Goal: Transaction & Acquisition: Purchase product/service

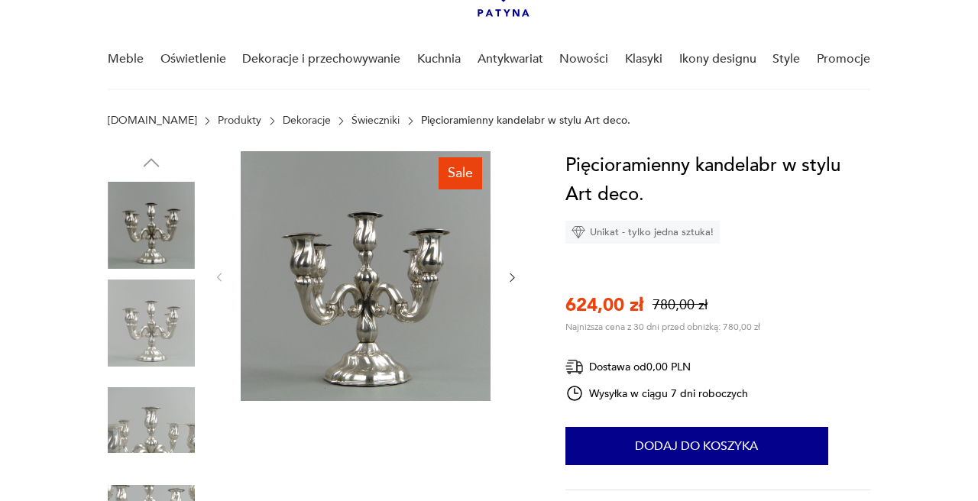
click at [513, 275] on icon "button" at bounding box center [512, 277] width 12 height 12
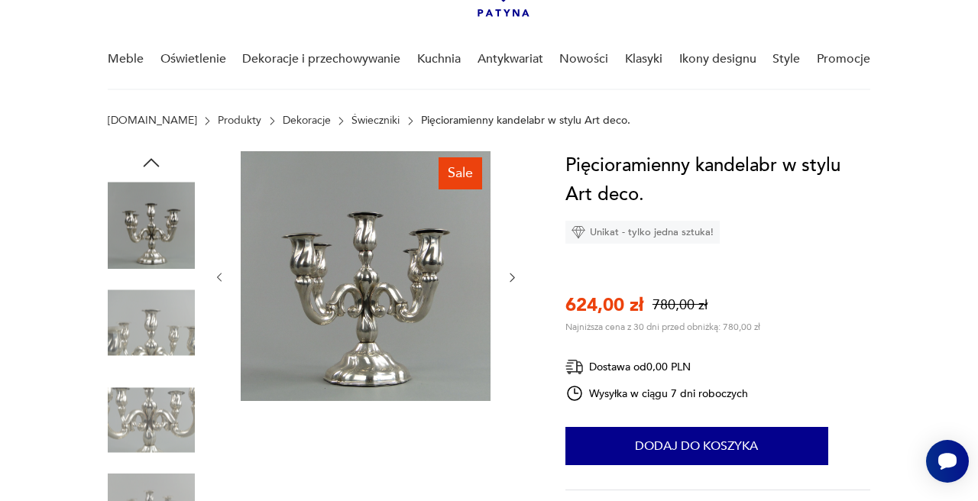
click at [513, 275] on icon "button" at bounding box center [512, 277] width 12 height 12
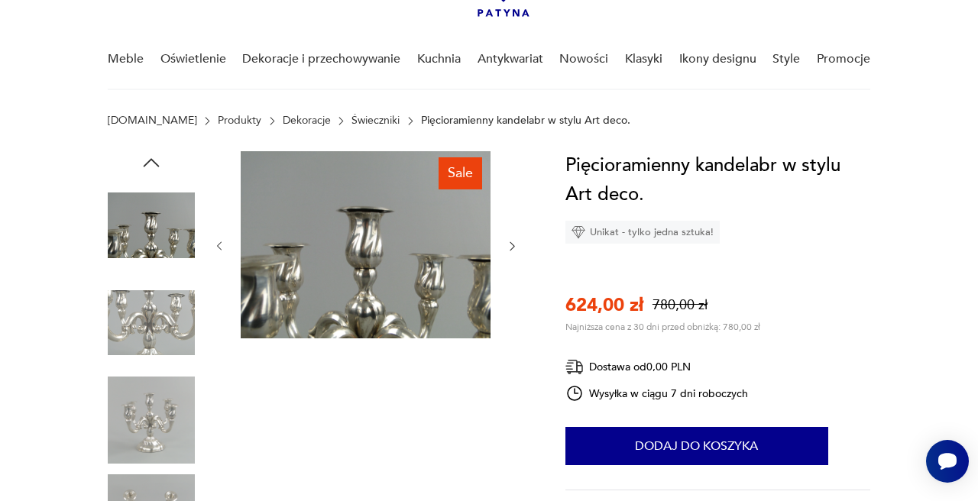
click at [513, 275] on div at bounding box center [366, 246] width 306 height 190
click at [512, 240] on icon "button" at bounding box center [512, 246] width 12 height 12
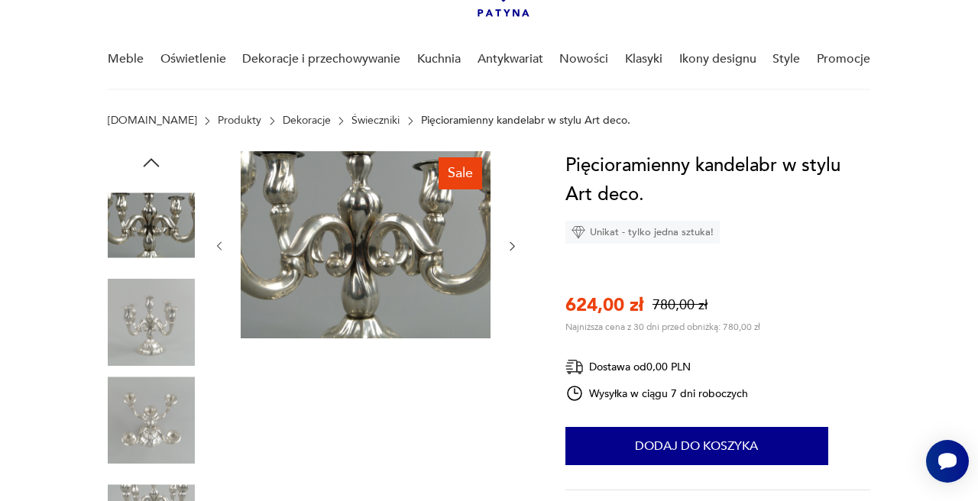
click at [512, 240] on icon "button" at bounding box center [512, 246] width 12 height 12
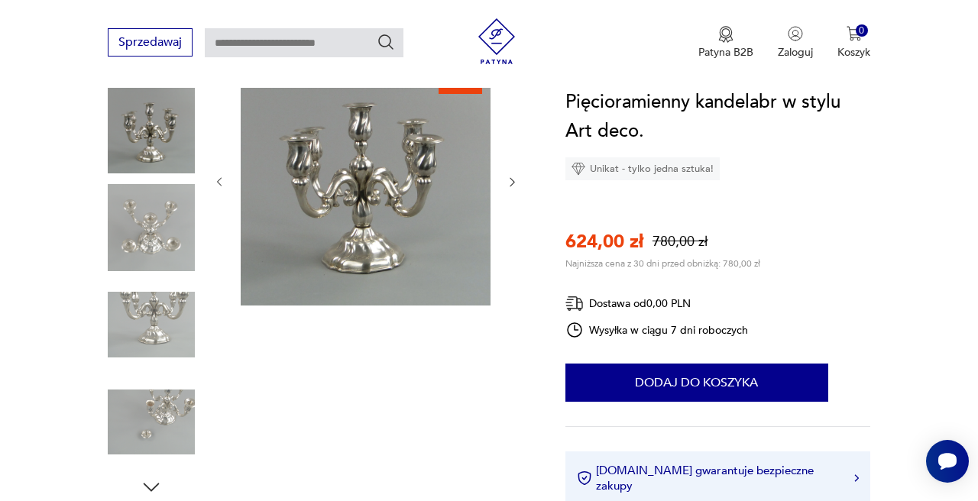
scroll to position [194, 0]
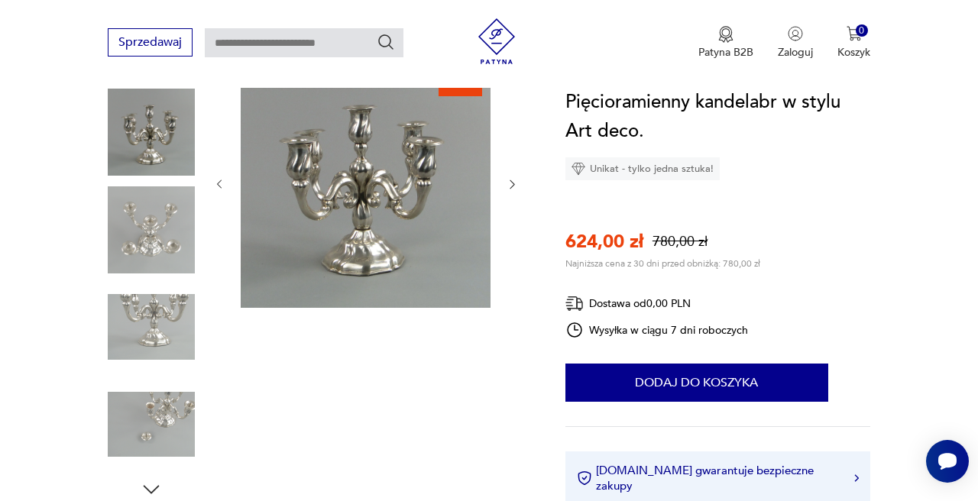
click at [158, 209] on img at bounding box center [151, 229] width 87 height 87
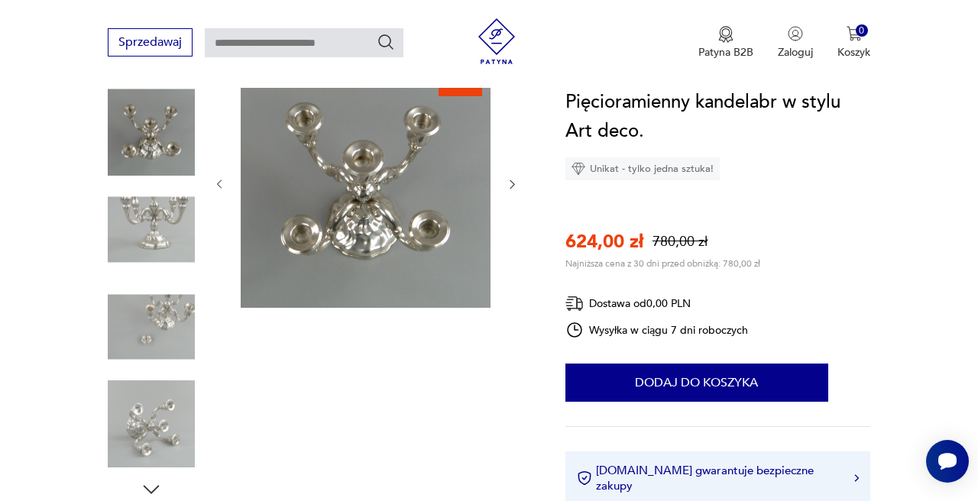
click at [516, 183] on icon "button" at bounding box center [512, 184] width 12 height 12
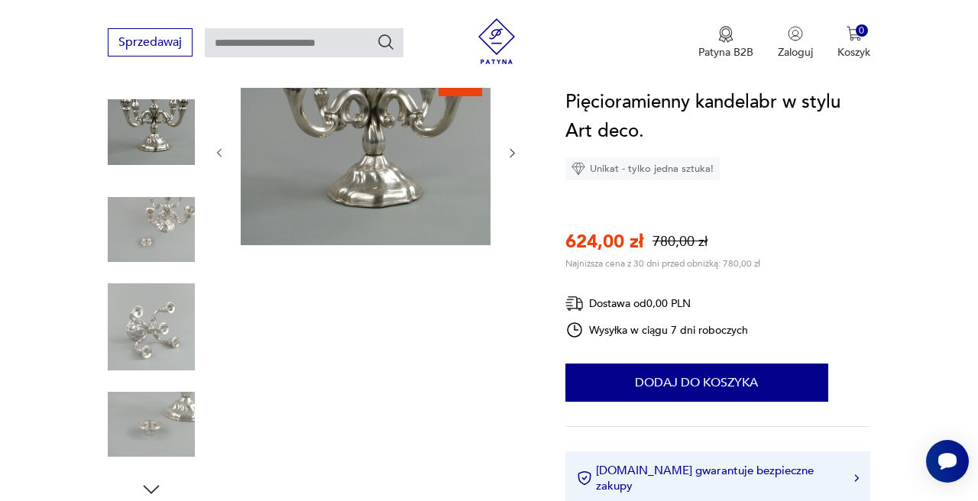
click at [516, 183] on div at bounding box center [366, 153] width 306 height 190
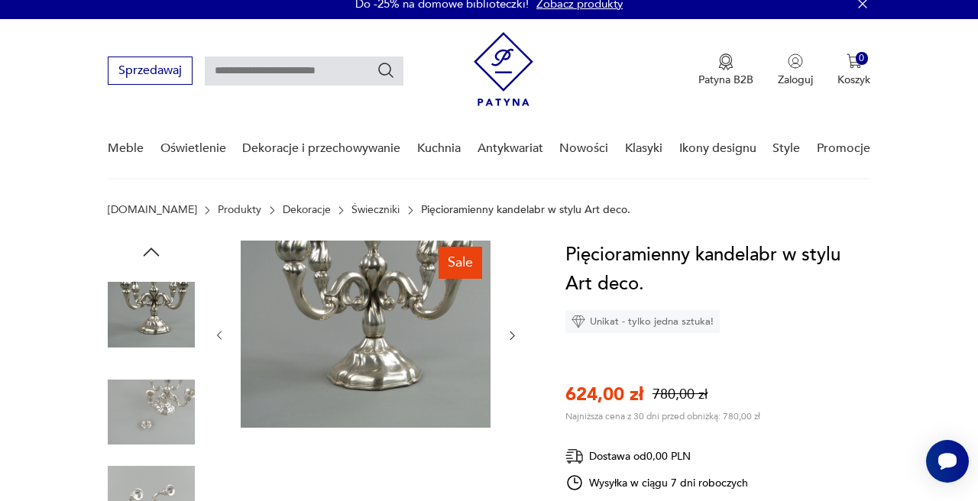
scroll to position [290, 0]
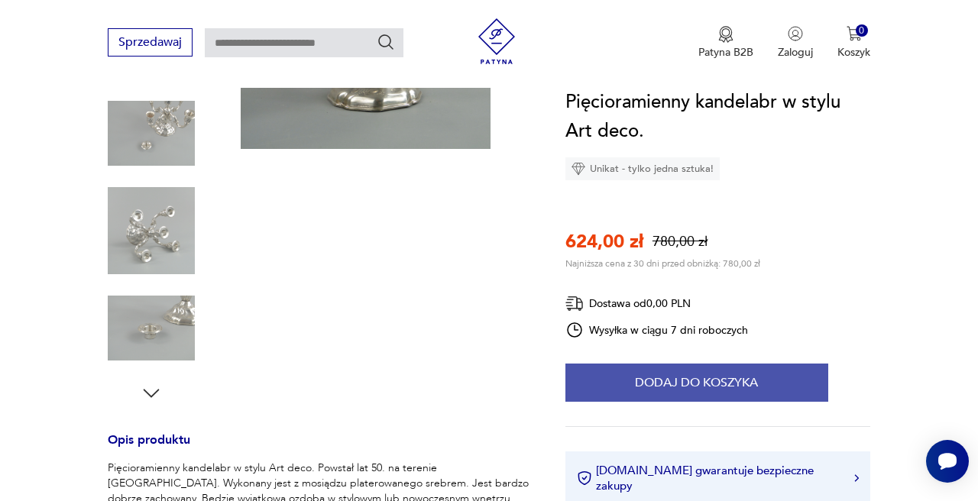
click at [713, 380] on button "Dodaj do koszyka" at bounding box center [696, 383] width 263 height 38
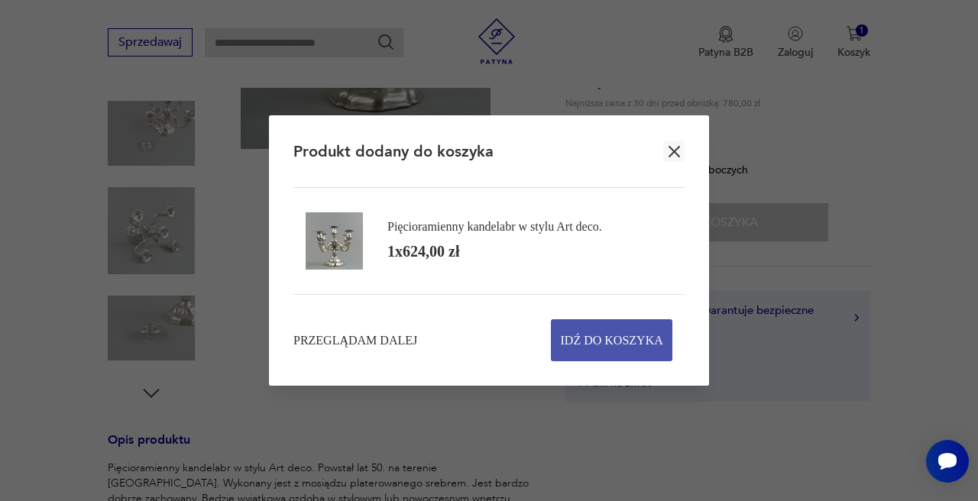
click at [591, 341] on span "Idź do koszyka" at bounding box center [612, 340] width 102 height 40
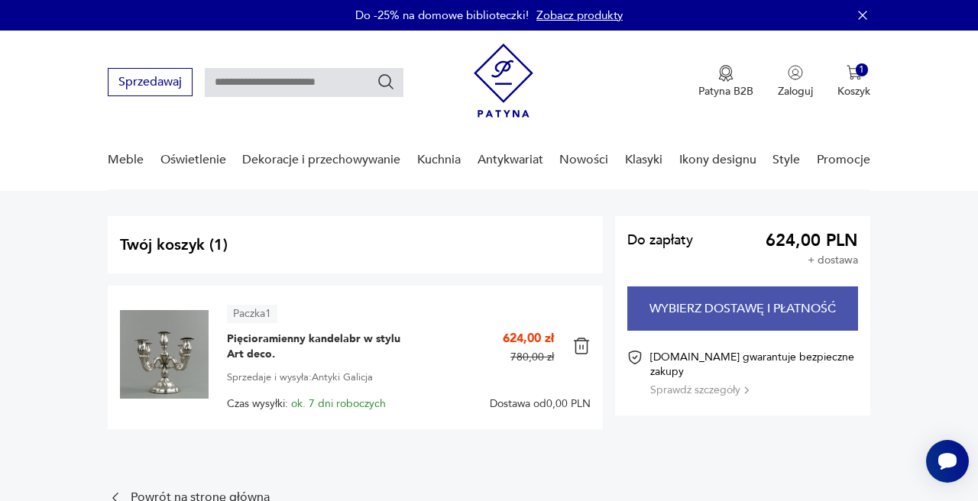
click at [668, 311] on button "Wybierz dostawę i płatność" at bounding box center [742, 308] width 231 height 44
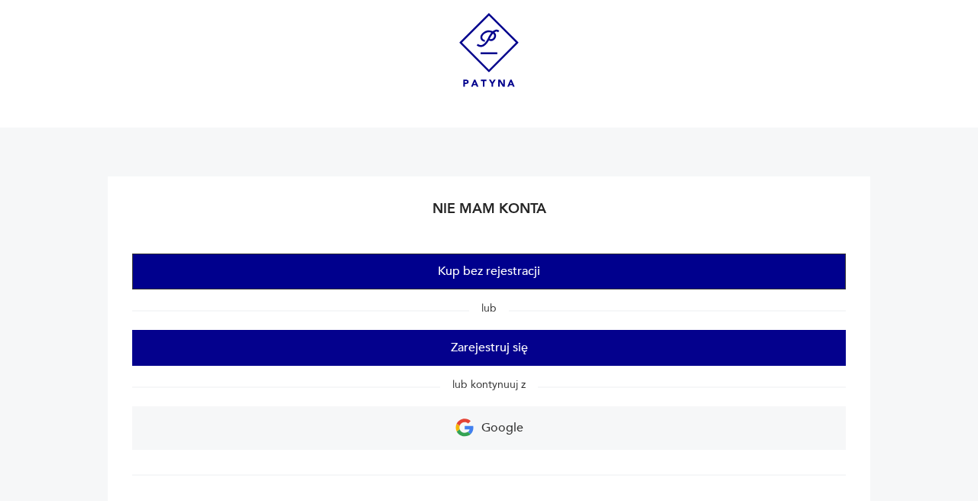
click at [516, 257] on button "Kup bez rejestracji" at bounding box center [488, 272] width 713 height 36
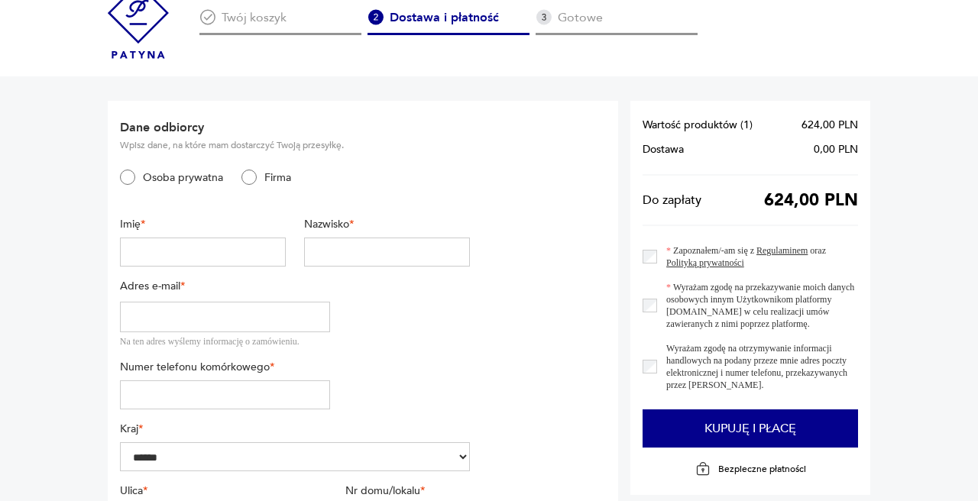
scroll to position [51, 0]
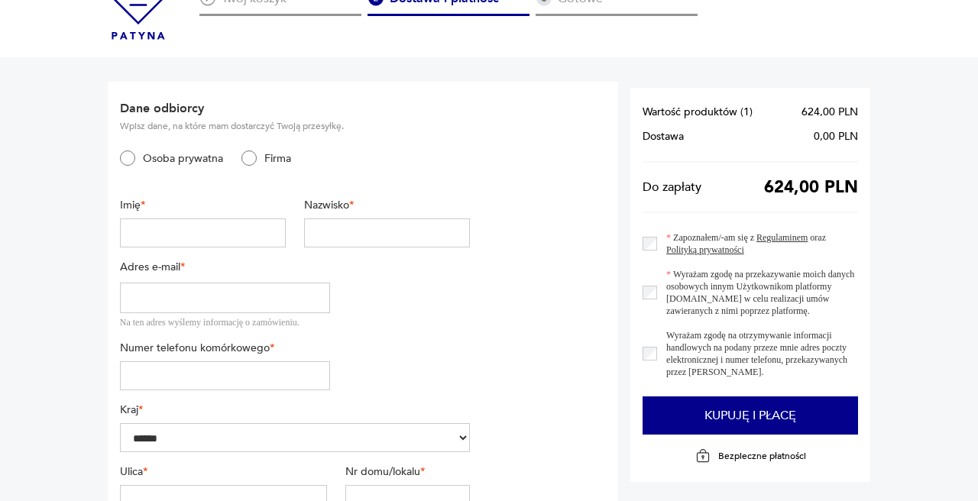
click at [203, 228] on input "text" at bounding box center [203, 232] width 166 height 29
type input "*******"
type input "**********"
type input "*********"
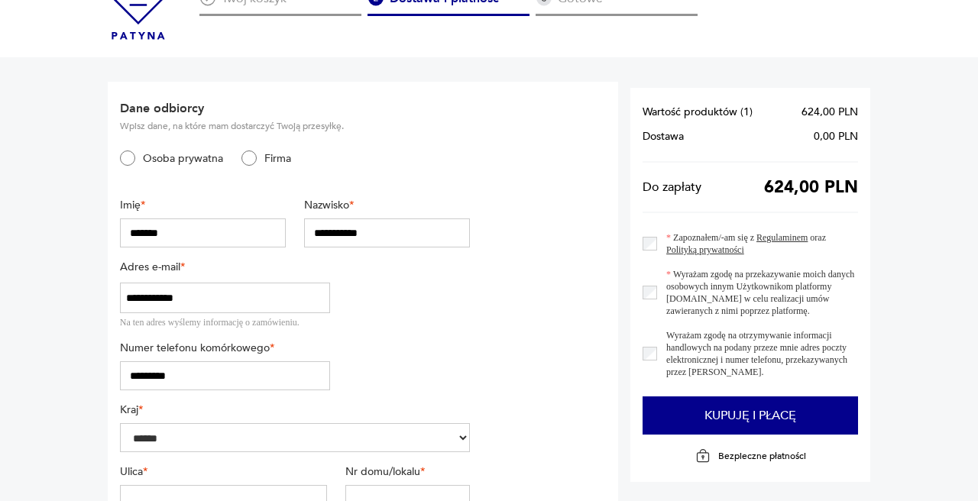
type input "********"
type input "*****"
type input "******"
type input "****"
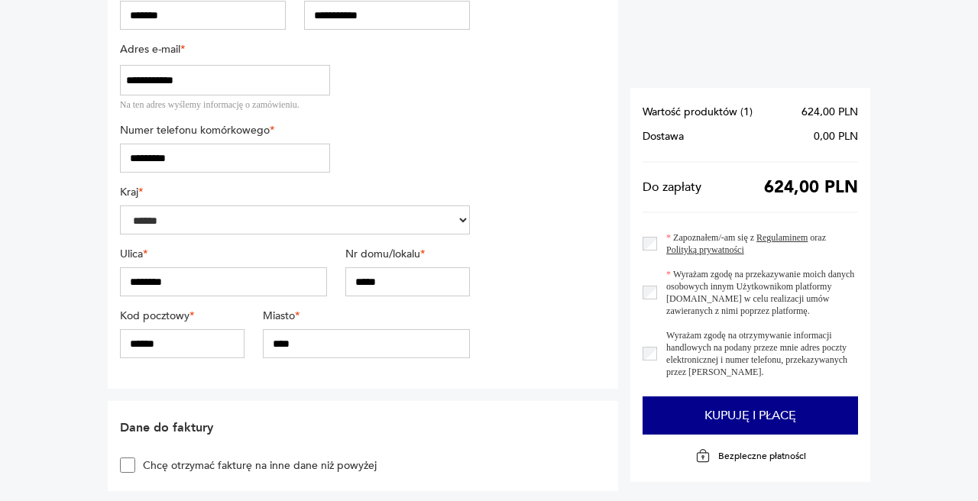
scroll to position [270, 0]
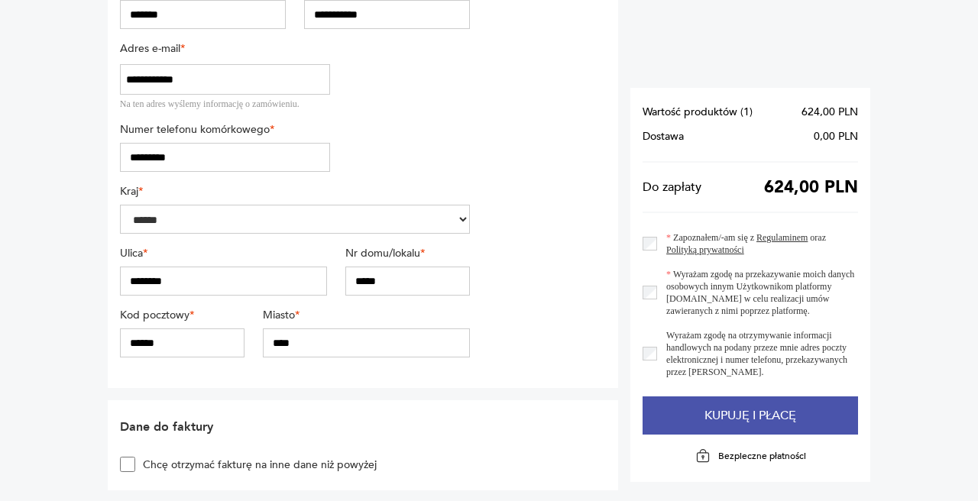
click at [763, 422] on button "Kupuję i płacę" at bounding box center [749, 415] width 215 height 38
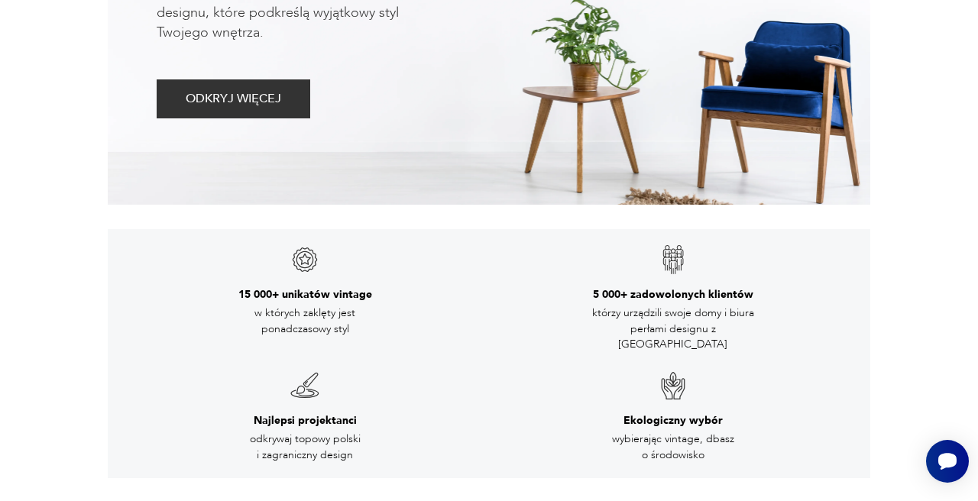
scroll to position [52, 0]
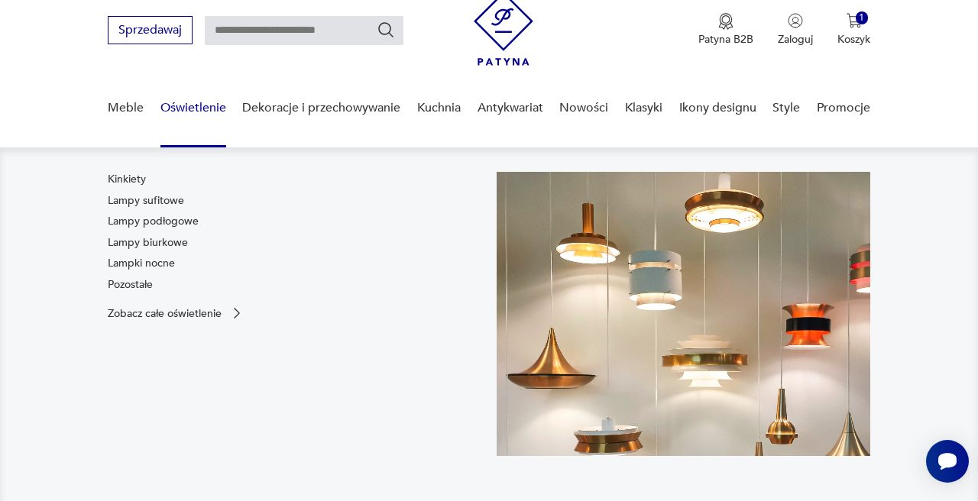
click at [179, 109] on link "Oświetlenie" at bounding box center [193, 108] width 66 height 59
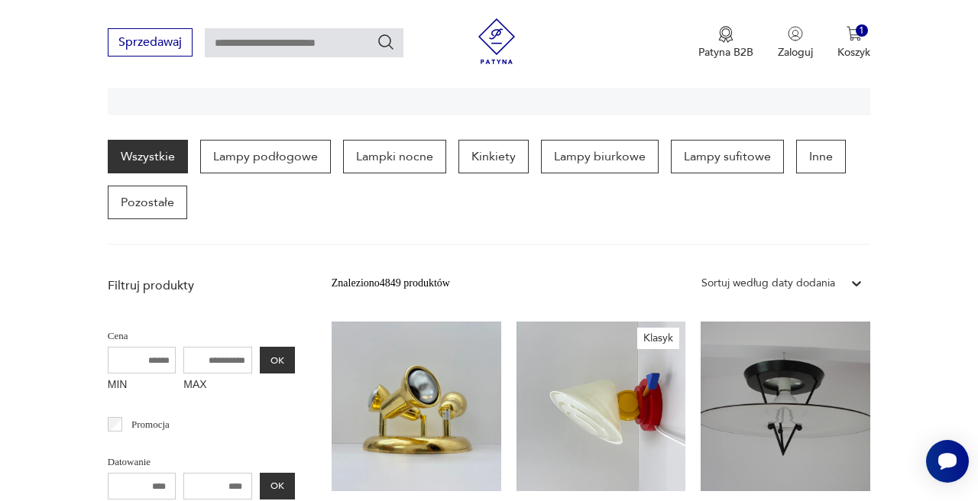
scroll to position [320, 0]
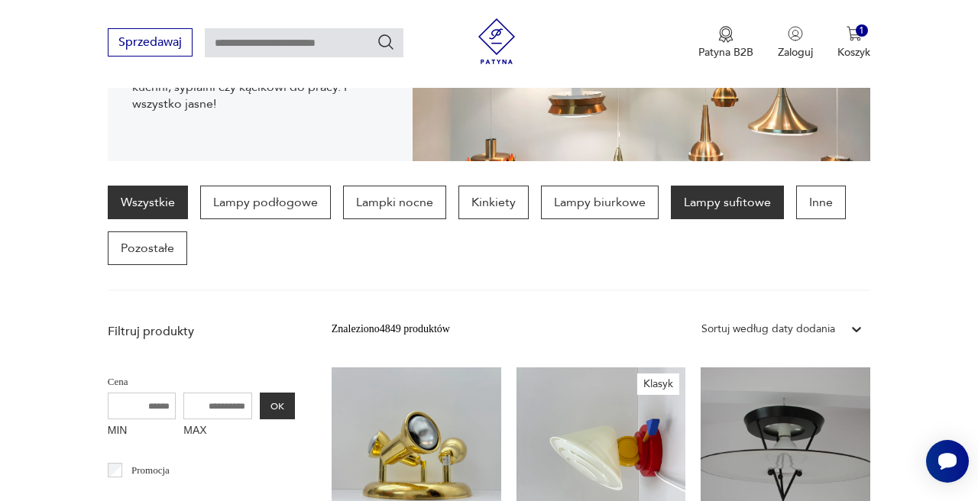
click at [704, 201] on p "Lampy sufitowe" at bounding box center [727, 203] width 113 height 34
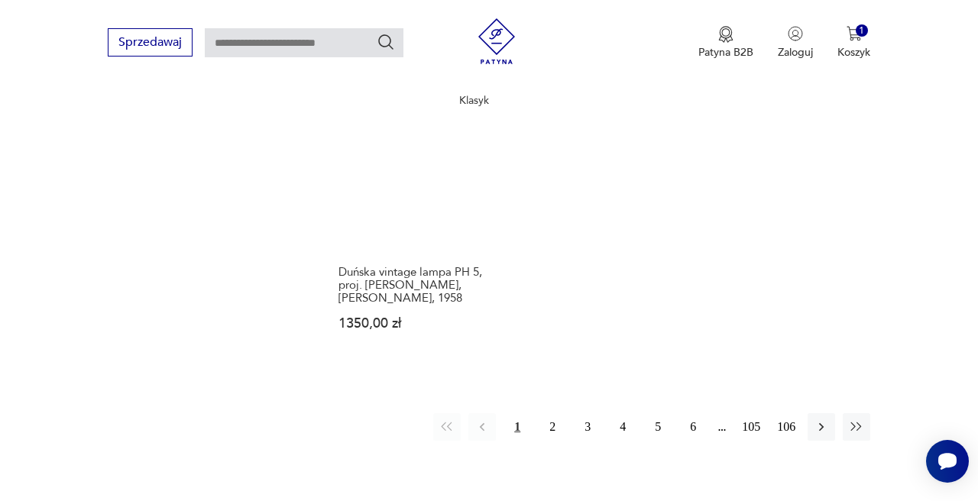
scroll to position [2154, 0]
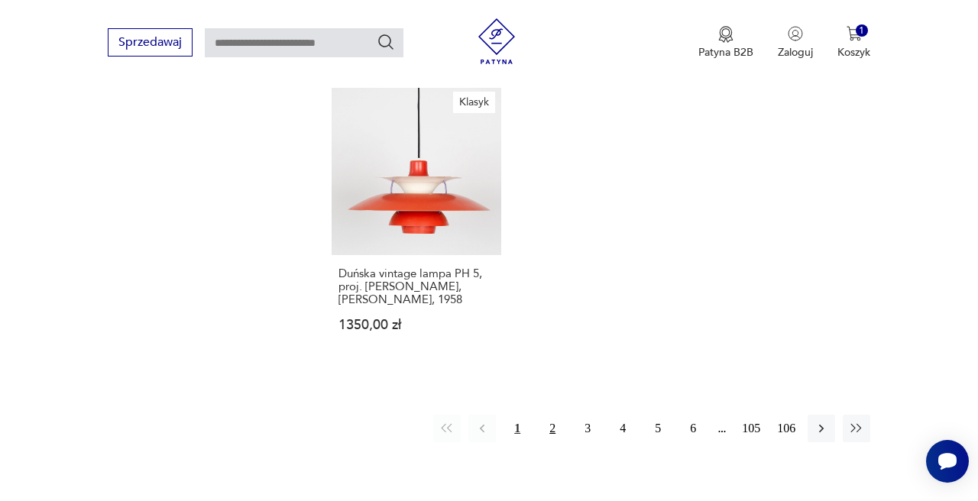
click at [554, 415] on button "2" at bounding box center [553, 429] width 28 height 28
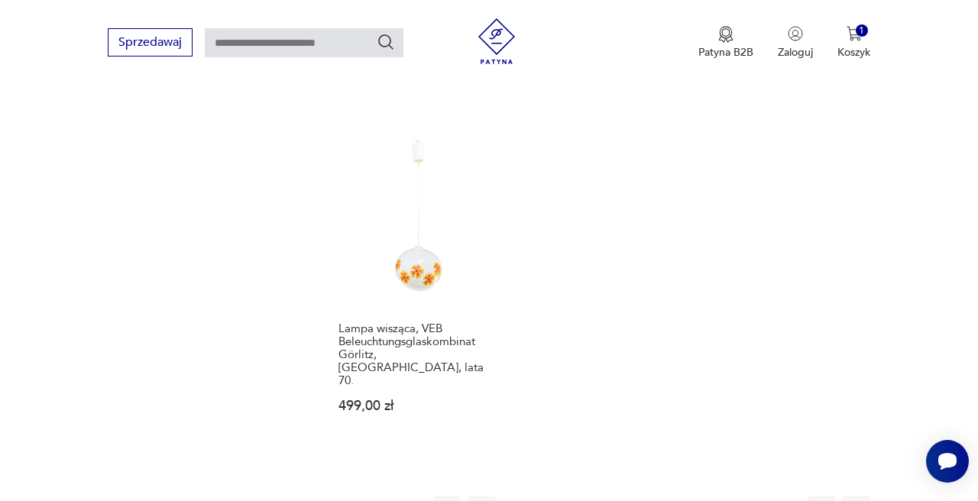
scroll to position [2074, 0]
click at [849, 500] on icon "button" at bounding box center [856, 508] width 15 height 15
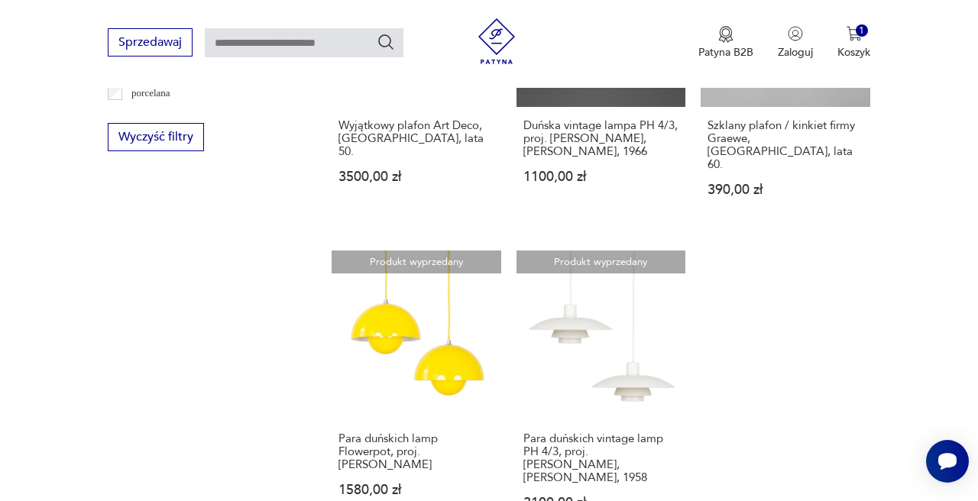
scroll to position [1773, 0]
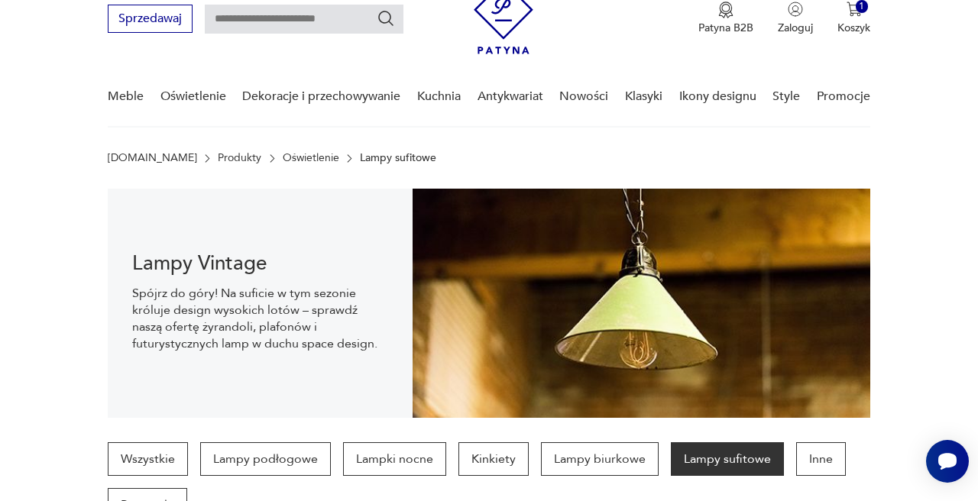
scroll to position [51, 0]
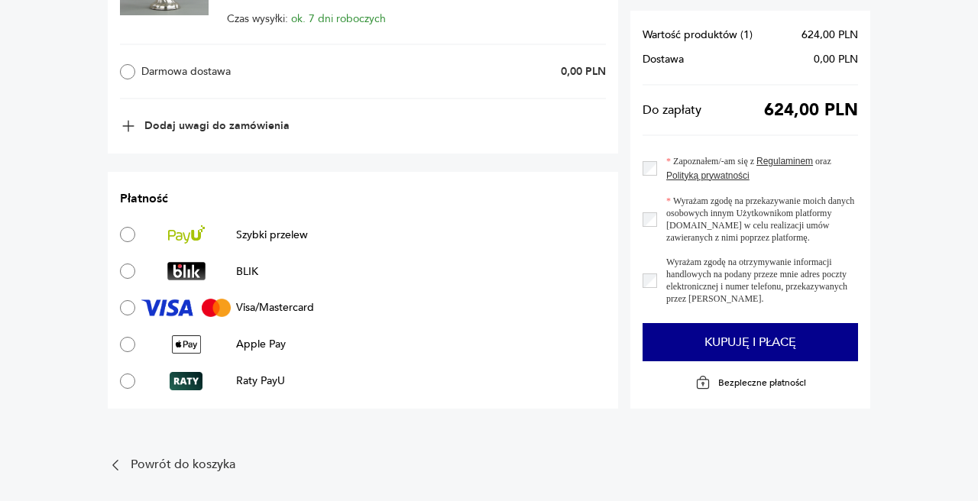
scroll to position [869, 0]
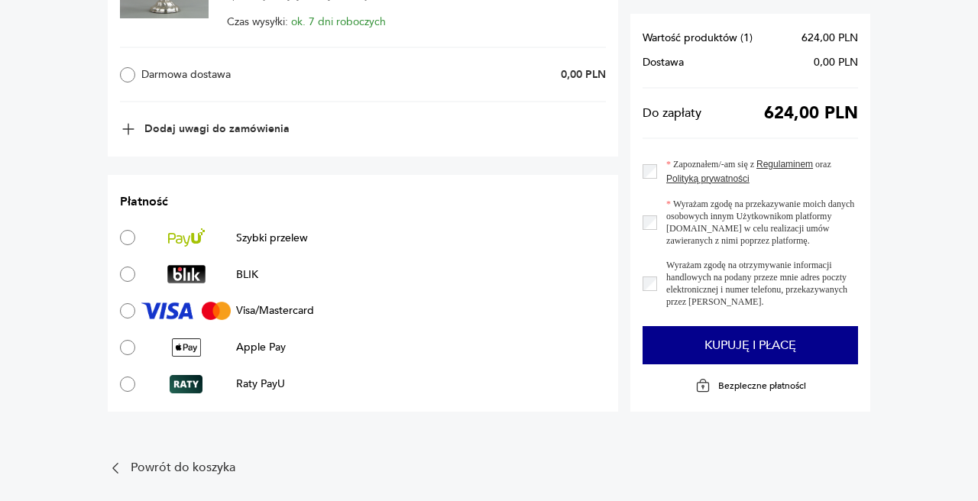
click at [649, 179] on div "Zapoznałem/-am się z Regulaminem oraz Polityką prywatności" at bounding box center [749, 171] width 215 height 28
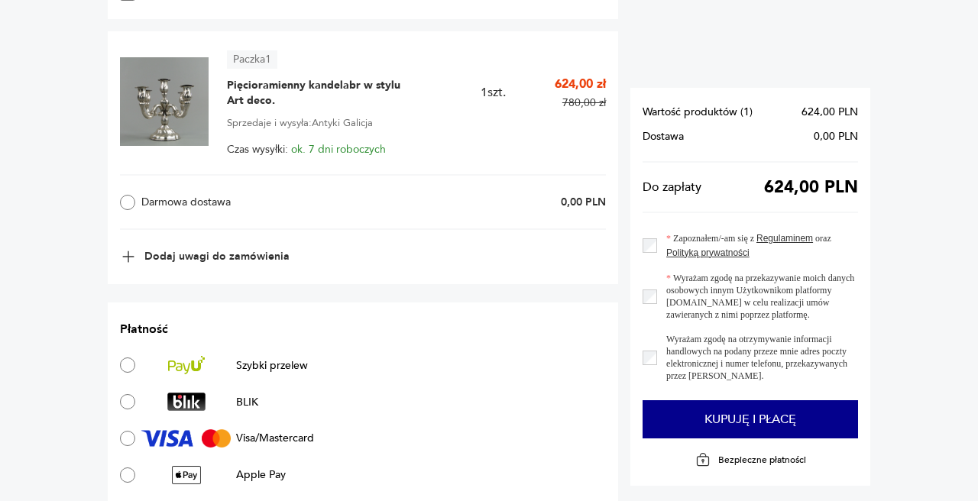
scroll to position [812, 0]
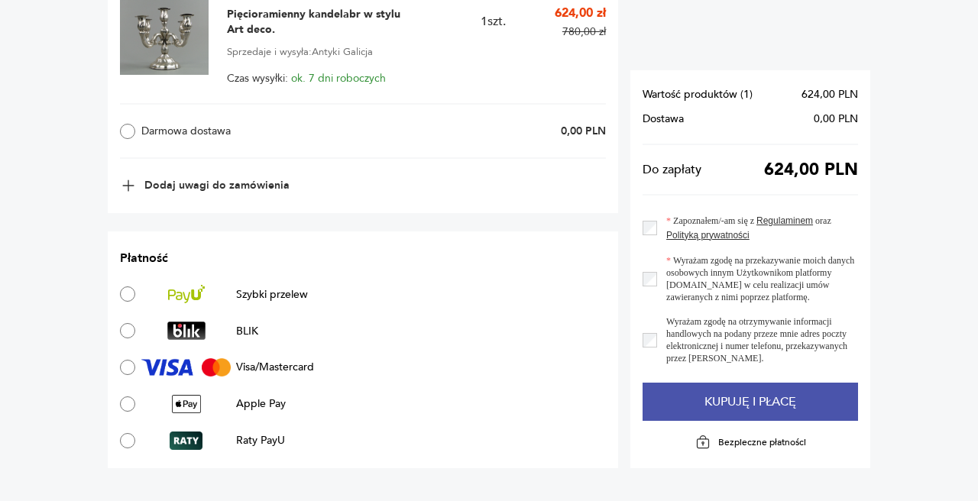
click at [764, 400] on button "Kupuję i płacę" at bounding box center [749, 402] width 215 height 38
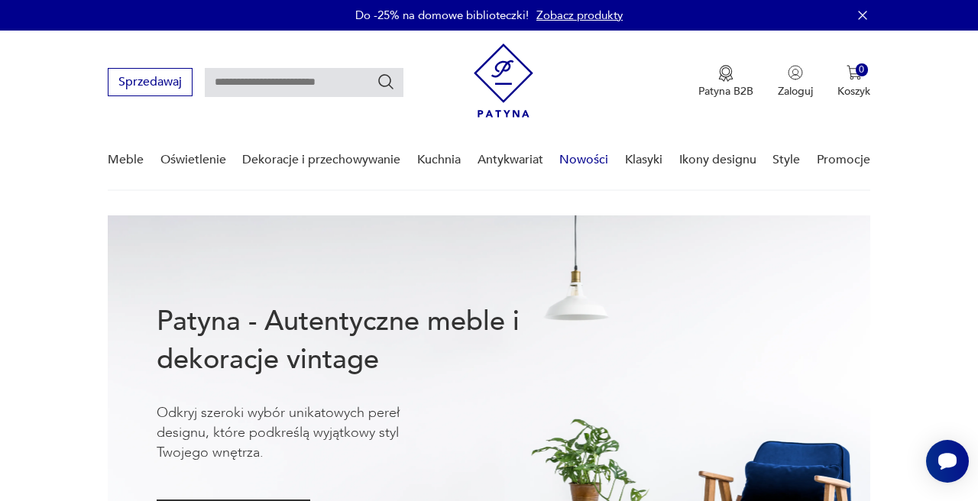
click at [582, 155] on link "Nowości" at bounding box center [583, 160] width 49 height 59
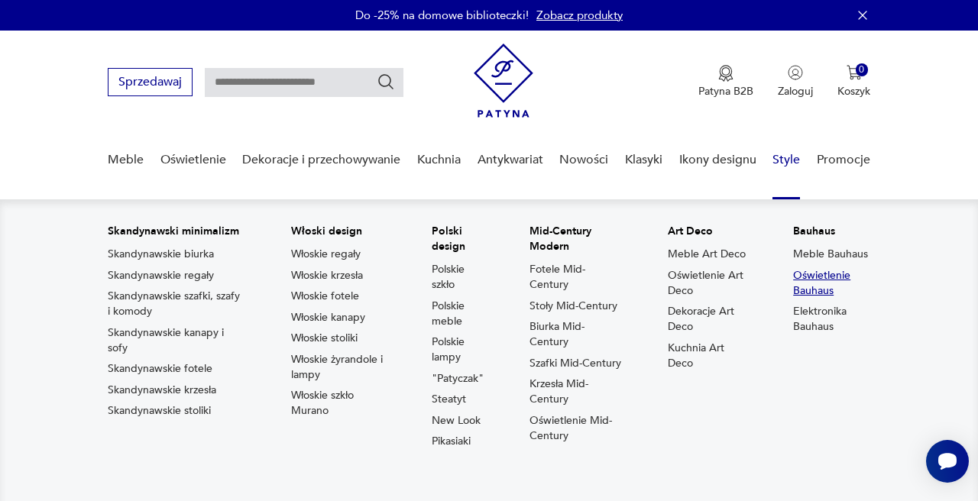
click at [820, 275] on link "Oświetlenie Bauhaus" at bounding box center [831, 283] width 77 height 31
click at [820, 310] on link "Elektronika Bauhaus" at bounding box center [831, 319] width 77 height 31
